Goal: Information Seeking & Learning: Learn about a topic

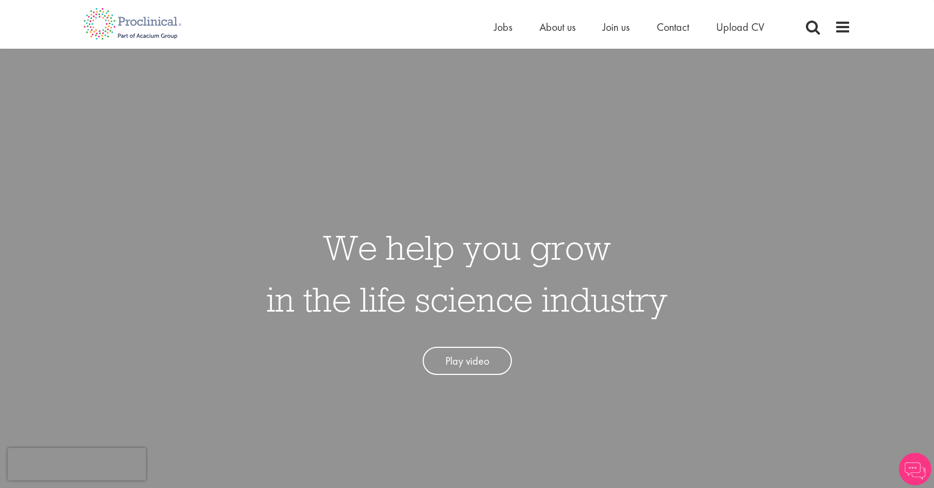
click at [851, 26] on div "Home Jobs About us Join us Contact Upload CV" at bounding box center [467, 20] width 784 height 41
click at [846, 25] on span at bounding box center [843, 27] width 16 height 16
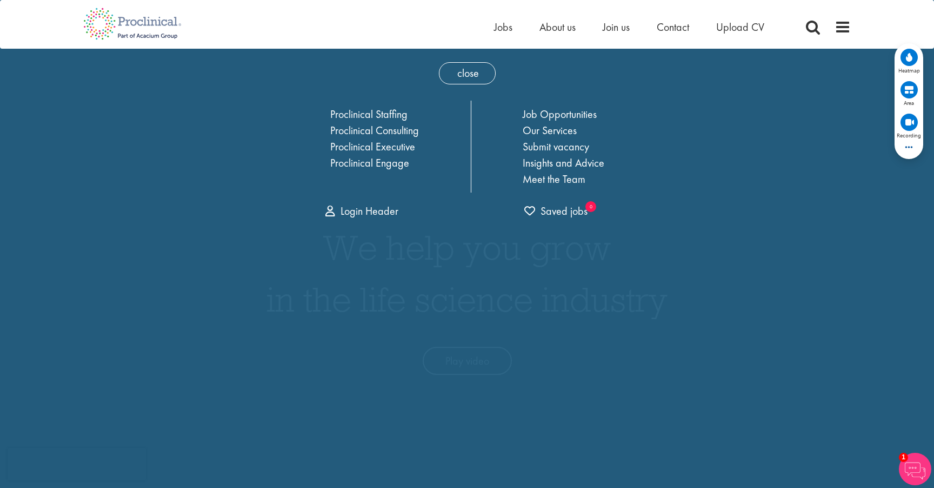
click at [492, 27] on div "Home Jobs About us Join us Contact Upload CV" at bounding box center [463, 20] width 776 height 41
click at [155, 22] on img at bounding box center [132, 24] width 115 height 48
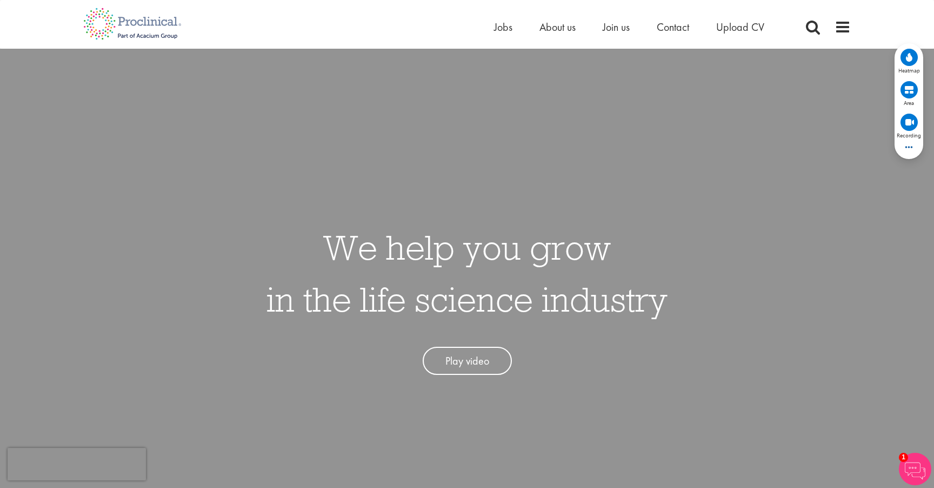
click at [581, 32] on ul "Home Jobs About us Join us Contact Upload CV" at bounding box center [642, 27] width 297 height 16
click at [571, 31] on span "About us" at bounding box center [558, 27] width 36 height 14
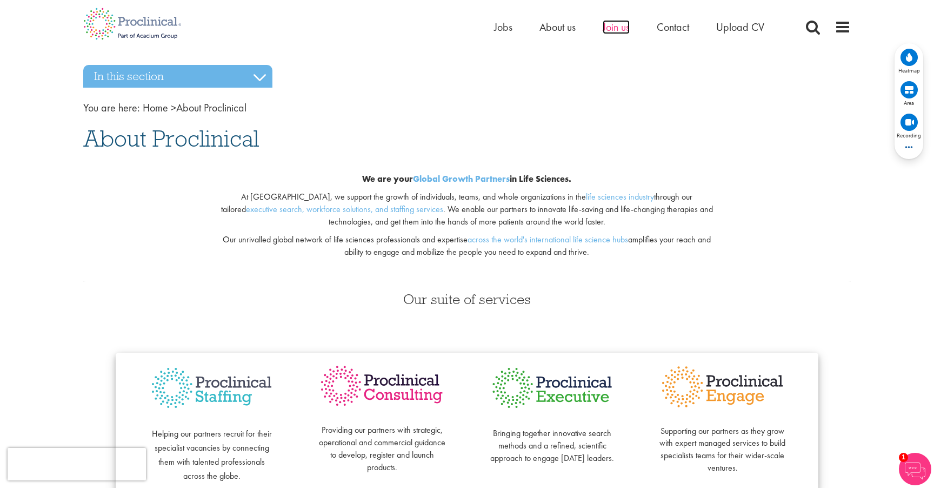
click at [629, 29] on span "Join us" at bounding box center [616, 27] width 27 height 14
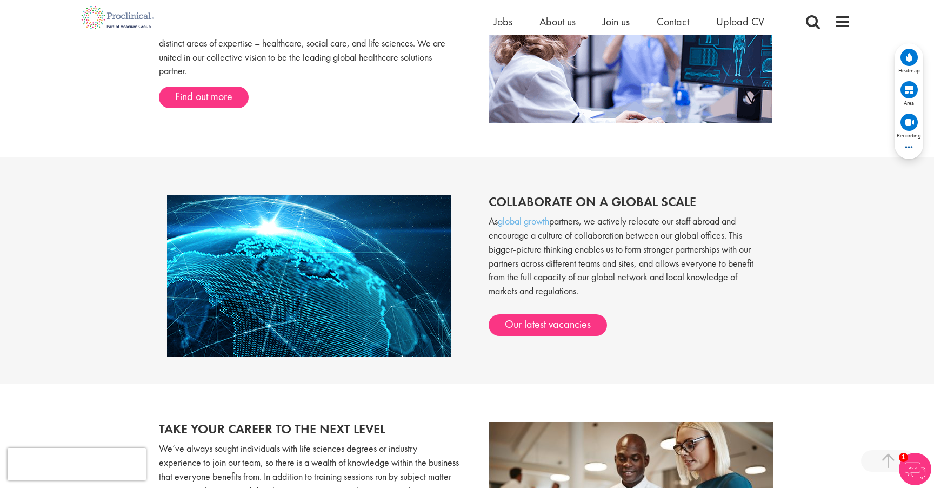
scroll to position [794, 0]
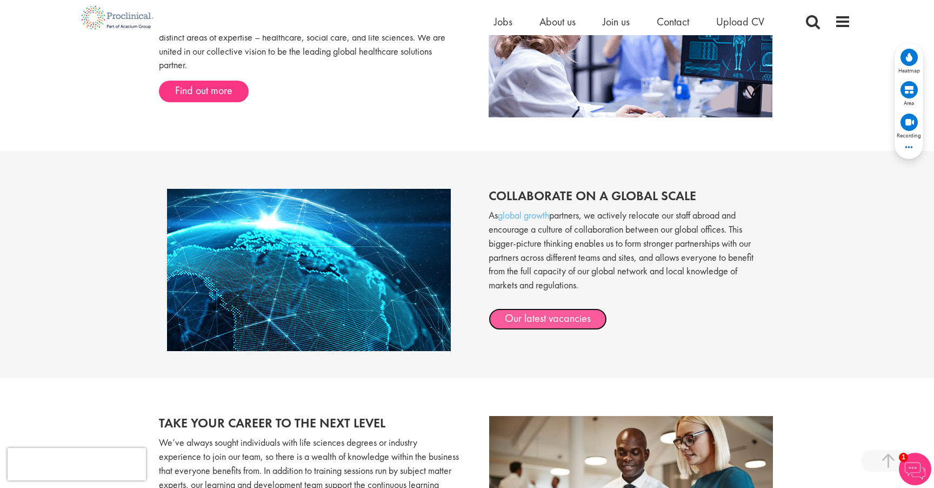
click at [560, 314] on link "Our latest vacancies" at bounding box center [548, 319] width 118 height 22
click at [808, 213] on div "Collaborate on a global scale As global growth partners, we actively relocate o…" at bounding box center [467, 264] width 934 height 227
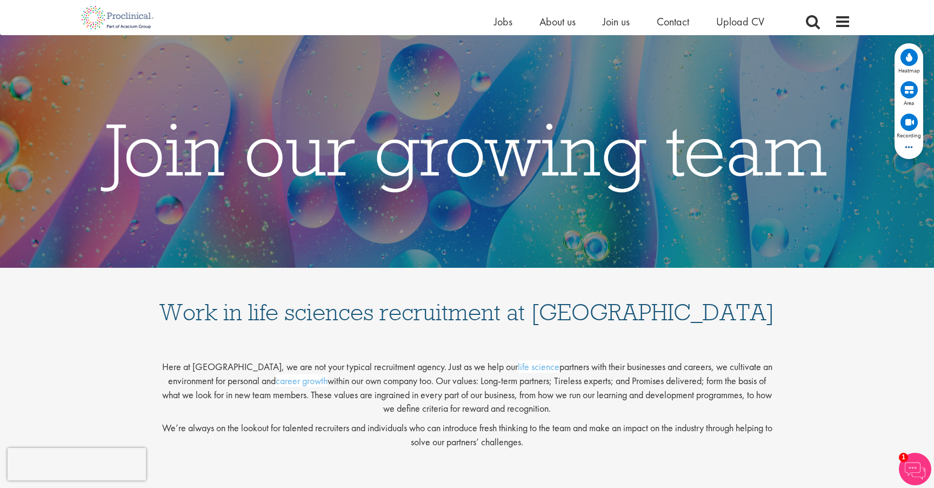
scroll to position [0, 0]
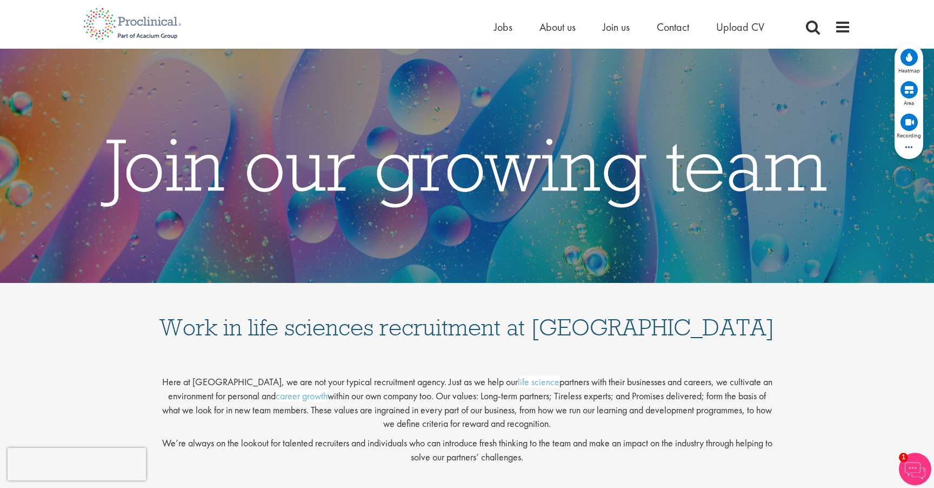
click at [489, 189] on img at bounding box center [467, 166] width 934 height 234
drag, startPoint x: 404, startPoint y: 169, endPoint x: 770, endPoint y: 307, distance: 390.8
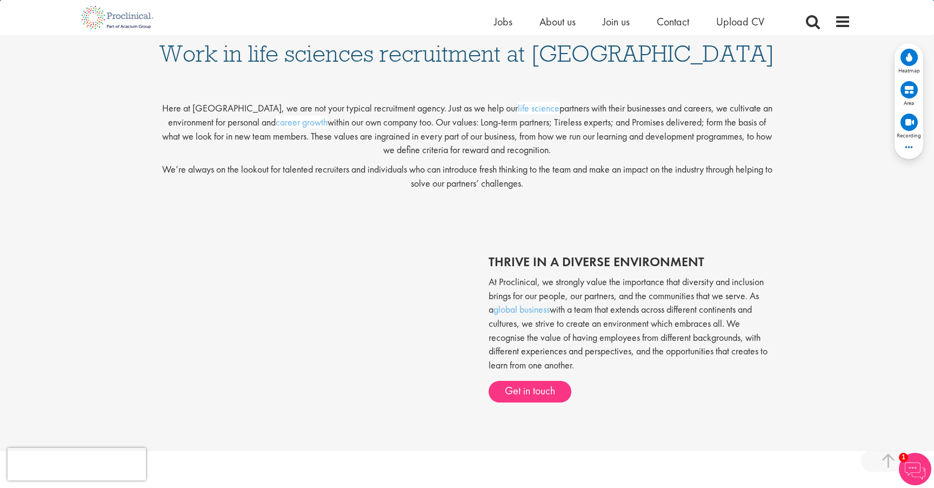
scroll to position [262, 0]
click at [650, 203] on div "Here at Proclinical, we are not your typical recruitment agency. Just as we hel…" at bounding box center [467, 142] width 934 height 146
drag, startPoint x: 525, startPoint y: 172, endPoint x: 541, endPoint y: 175, distance: 15.9
click at [540, 175] on p "We’re always on the lookout for talented recruiters and individuals who can int…" at bounding box center [467, 175] width 616 height 28
click at [541, 175] on p "We’re always on the lookout for talented recruiters and individuals who can int…" at bounding box center [467, 175] width 616 height 28
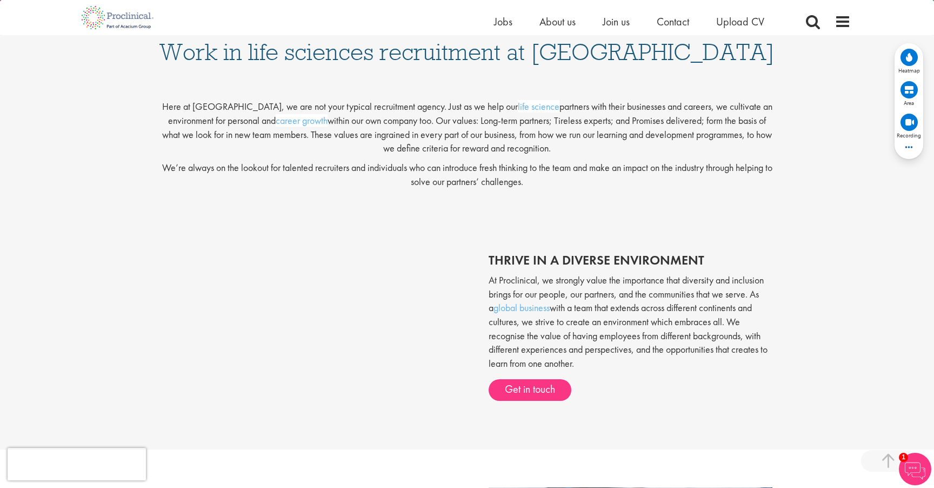
click at [604, 172] on p "We’re always on the lookout for talented recruiters and individuals who can int…" at bounding box center [467, 175] width 616 height 28
click at [740, 204] on div "Here at Proclinical, we are not your typical recruitment agency. Just as we hel…" at bounding box center [467, 142] width 934 height 146
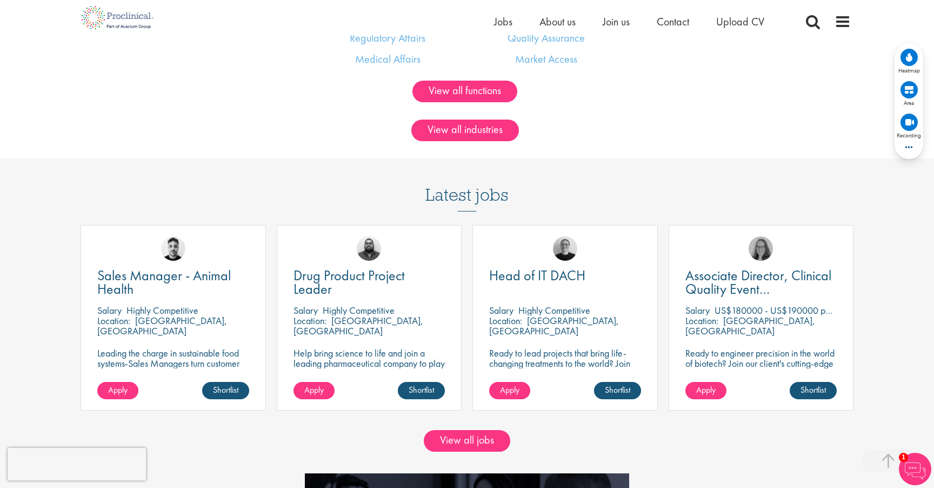
scroll to position [863, 0]
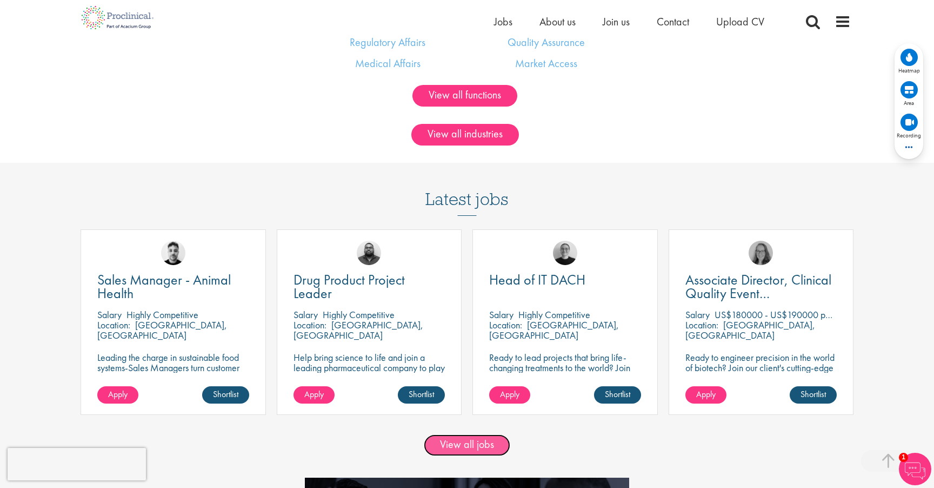
click at [486, 449] on link "View all jobs" at bounding box center [467, 445] width 86 height 22
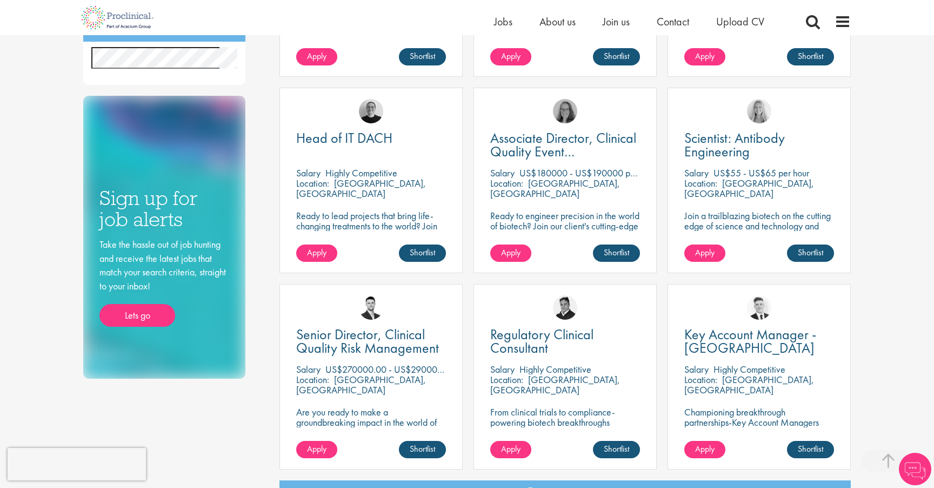
scroll to position [550, 0]
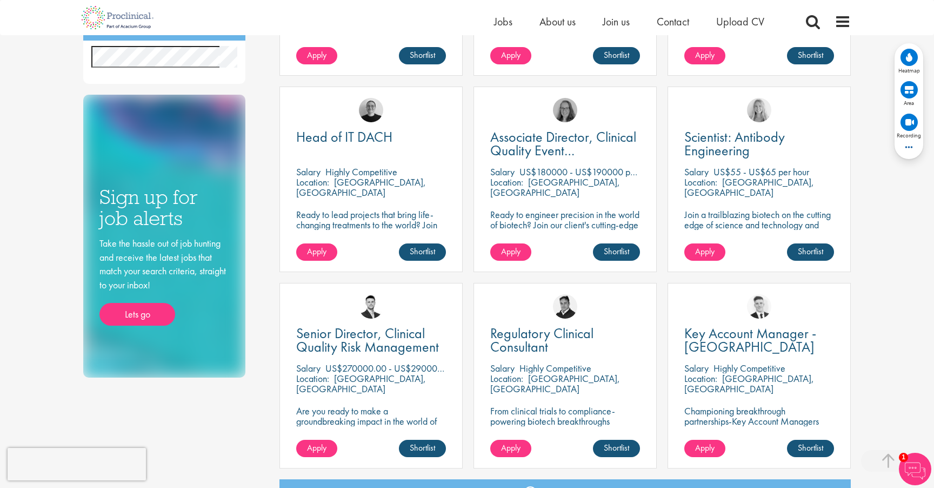
click at [910, 326] on div "You are here: Home > Job search Discipline Biometrics (8) - + Statistics (5) Da…" at bounding box center [467, 155] width 934 height 1411
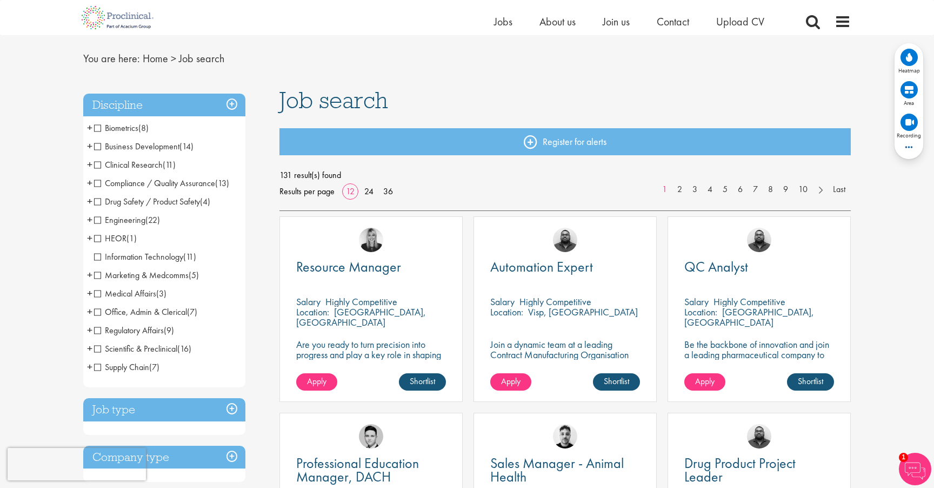
scroll to position [0, 0]
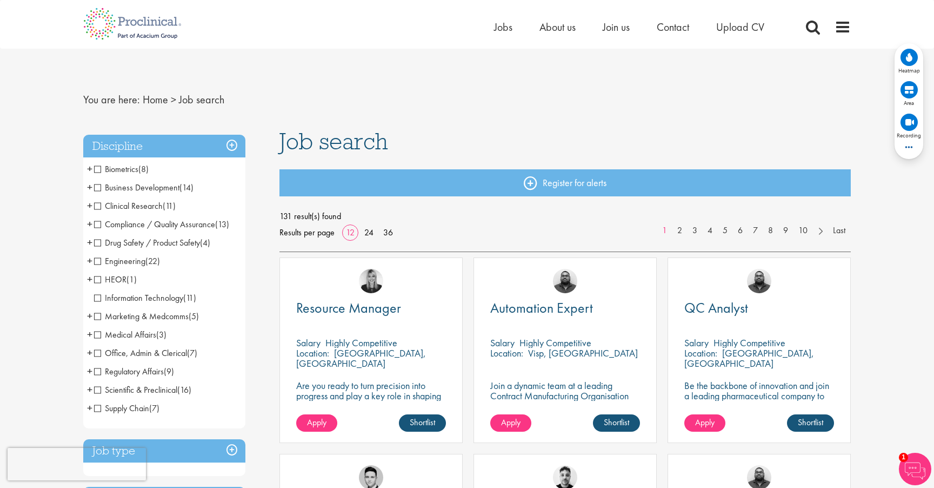
click at [835, 28] on span at bounding box center [843, 27] width 16 height 16
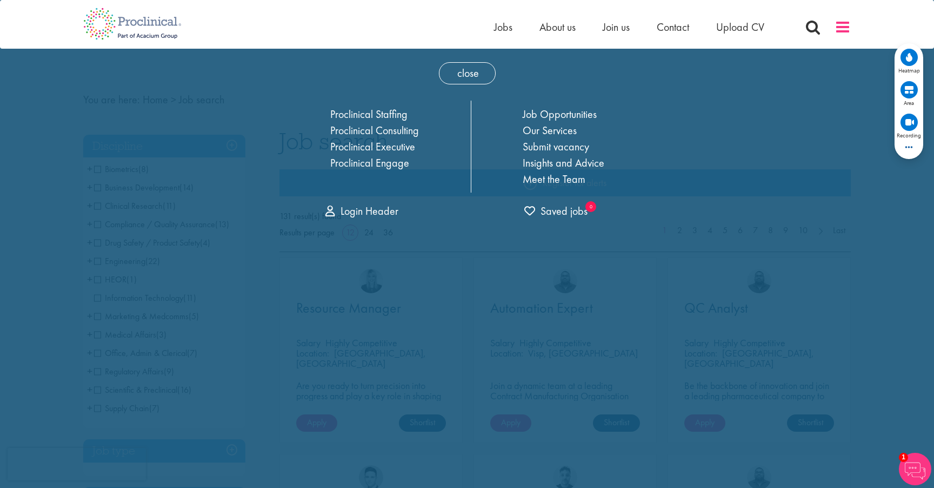
click at [835, 28] on span at bounding box center [843, 27] width 16 height 16
click at [143, 29] on img at bounding box center [132, 24] width 115 height 48
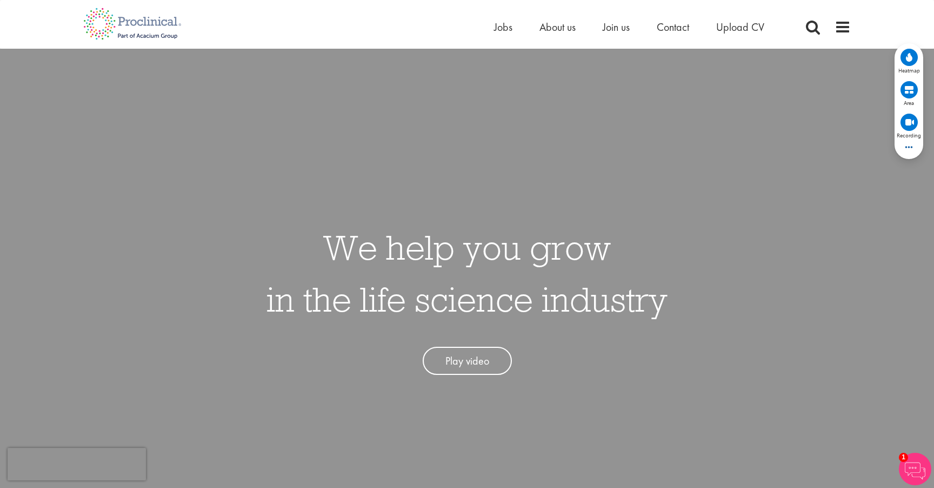
click at [188, 152] on div "We help you grow in the life science industry Play video" at bounding box center [467, 293] width 950 height 488
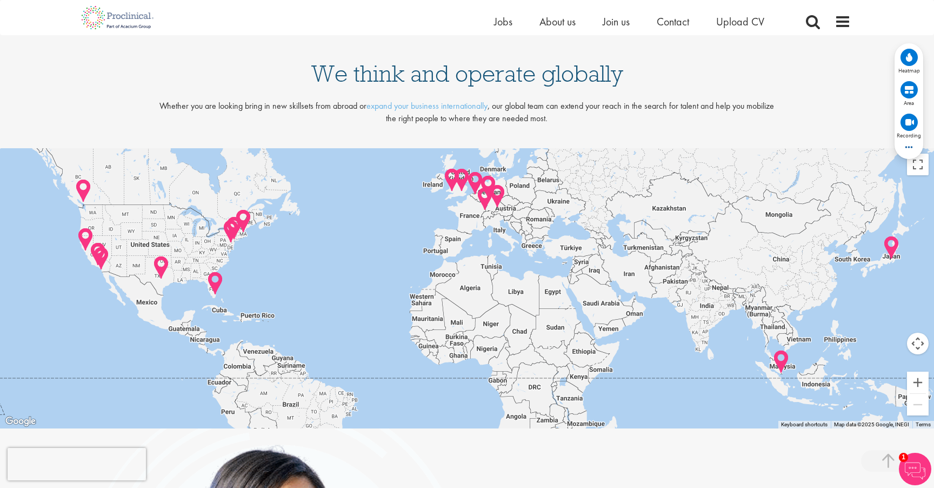
scroll to position [2278, 0]
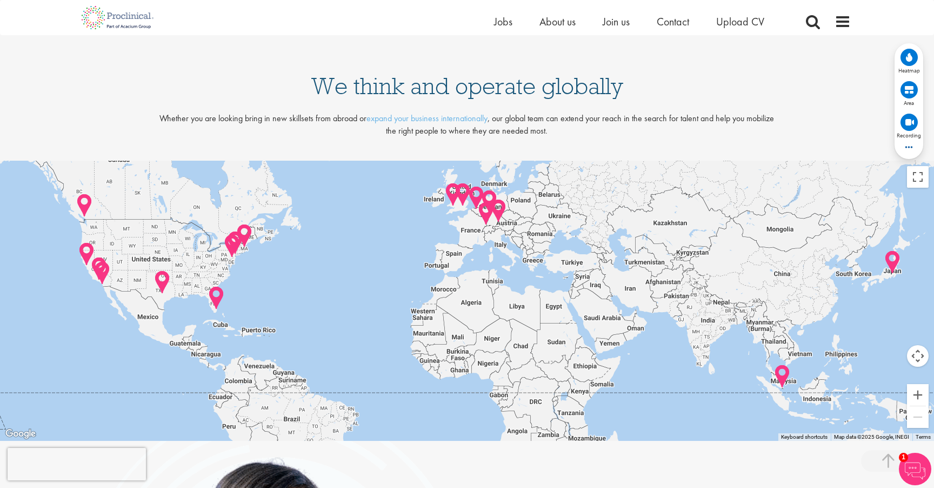
drag, startPoint x: 785, startPoint y: 288, endPoint x: 830, endPoint y: 315, distance: 52.4
click at [830, 315] on div at bounding box center [467, 301] width 934 height 280
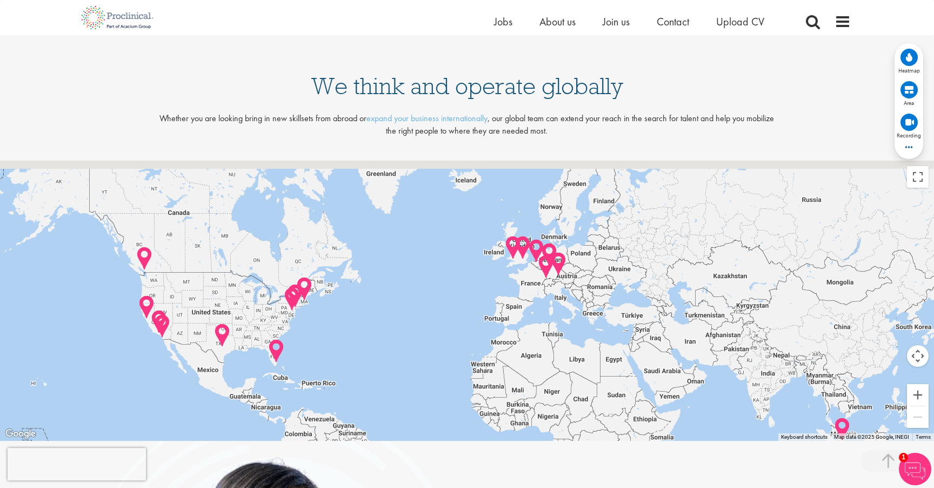
drag, startPoint x: 618, startPoint y: 276, endPoint x: 621, endPoint y: 299, distance: 22.9
click at [621, 299] on div at bounding box center [467, 301] width 934 height 280
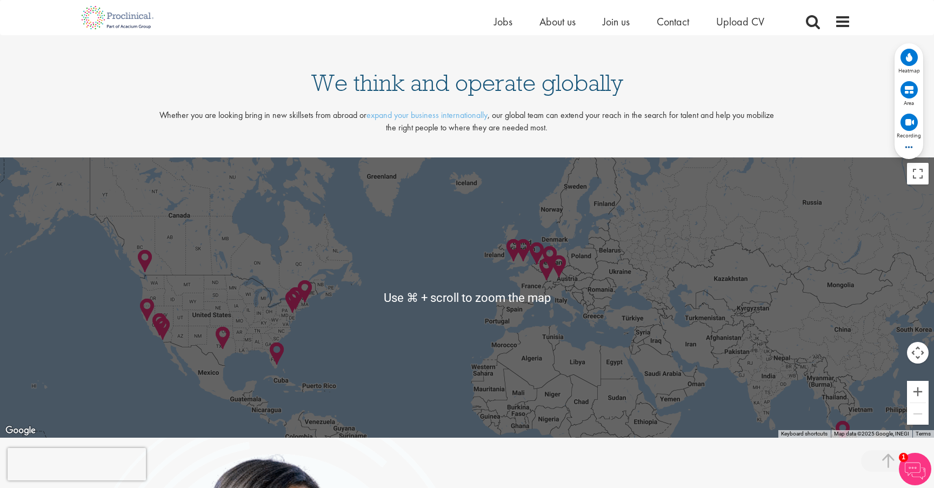
click at [621, 299] on div at bounding box center [467, 297] width 934 height 280
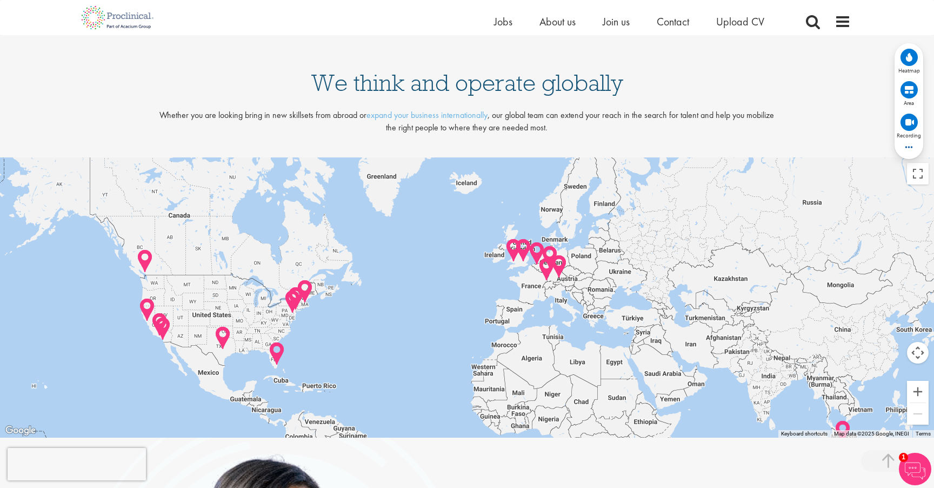
scroll to position [2280, 0]
click at [621, 299] on div at bounding box center [467, 298] width 934 height 280
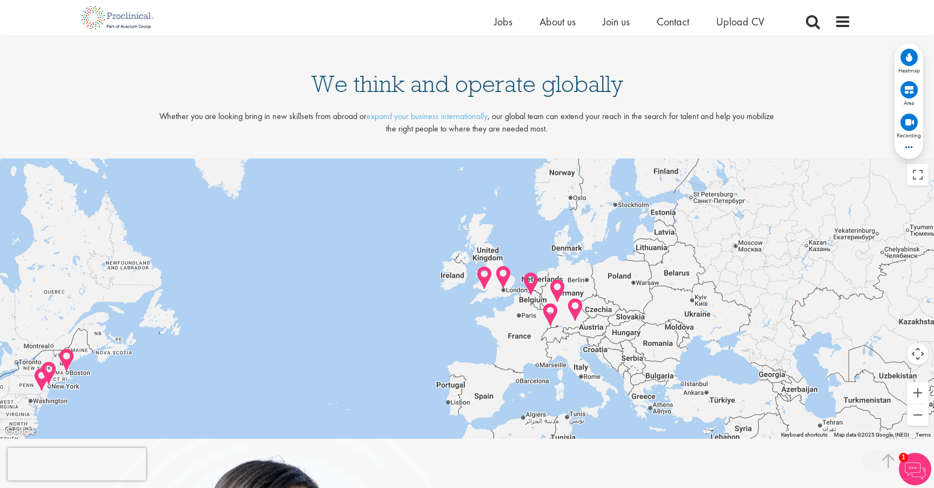
drag, startPoint x: 531, startPoint y: 284, endPoint x: 596, endPoint y: 332, distance: 81.5
click at [596, 332] on div at bounding box center [467, 298] width 934 height 280
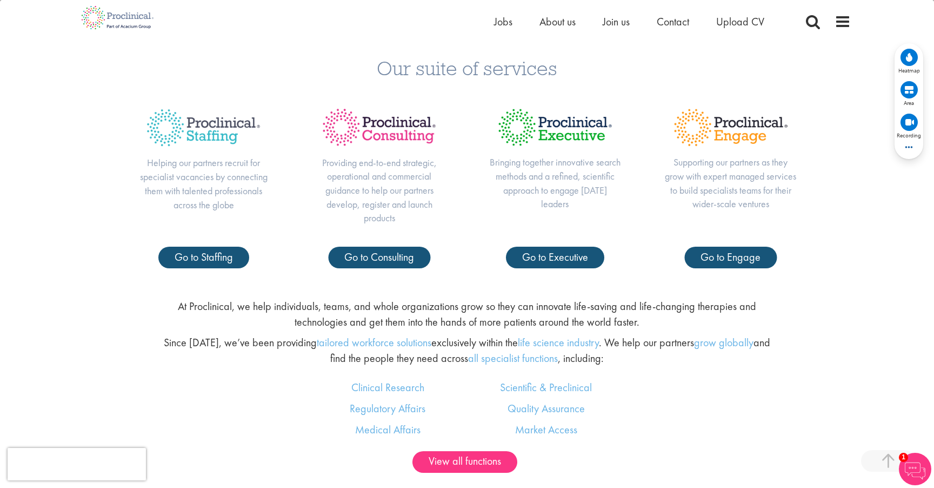
scroll to position [0, 0]
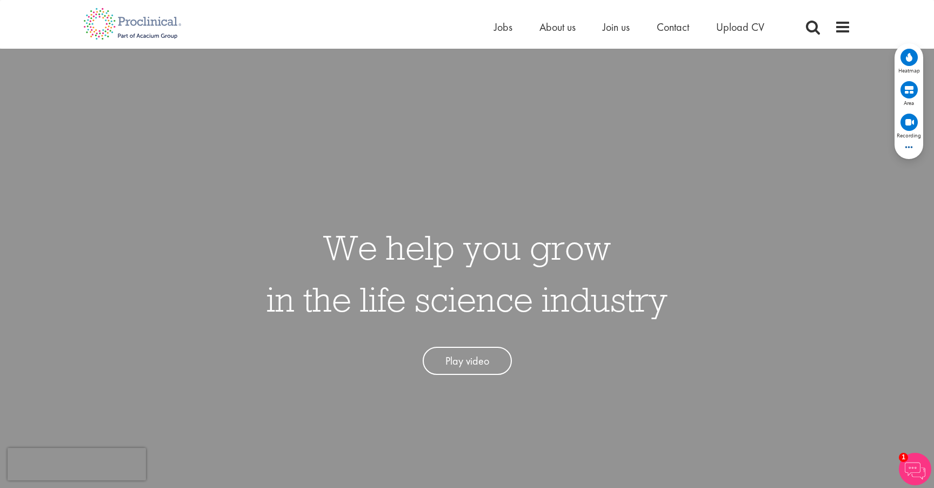
click at [660, 229] on h1 "We help you grow in the life science industry" at bounding box center [467, 273] width 401 height 104
click at [691, 231] on div "We help you grow in the life science industry Play video" at bounding box center [467, 293] width 950 height 488
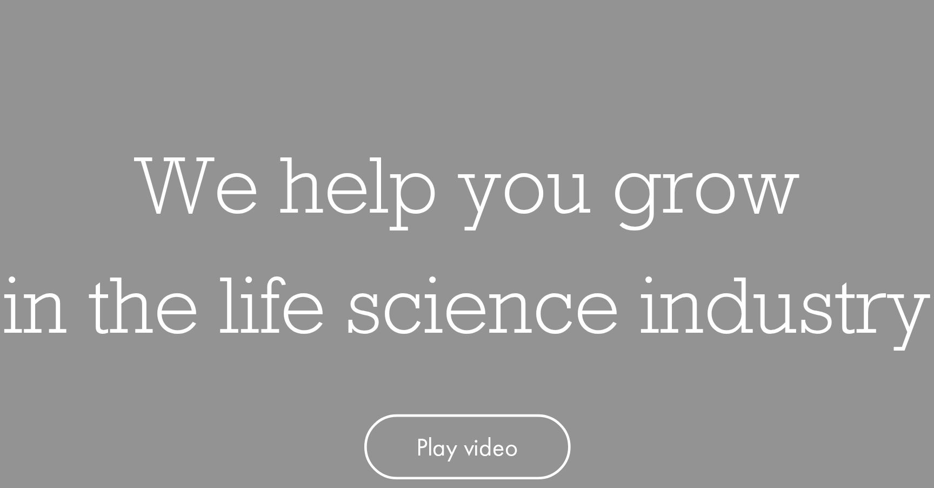
click at [565, 253] on h1 "We help you grow in the life science industry" at bounding box center [467, 273] width 401 height 104
click at [495, 251] on h1 "We help you grow in the life science industry" at bounding box center [467, 273] width 401 height 104
click at [543, 237] on h1 "We help you grow in the life science industry" at bounding box center [467, 273] width 401 height 104
click at [524, 191] on div "We help you grow in the life science industry Play video" at bounding box center [467, 293] width 950 height 488
